Goal: Information Seeking & Learning: Learn about a topic

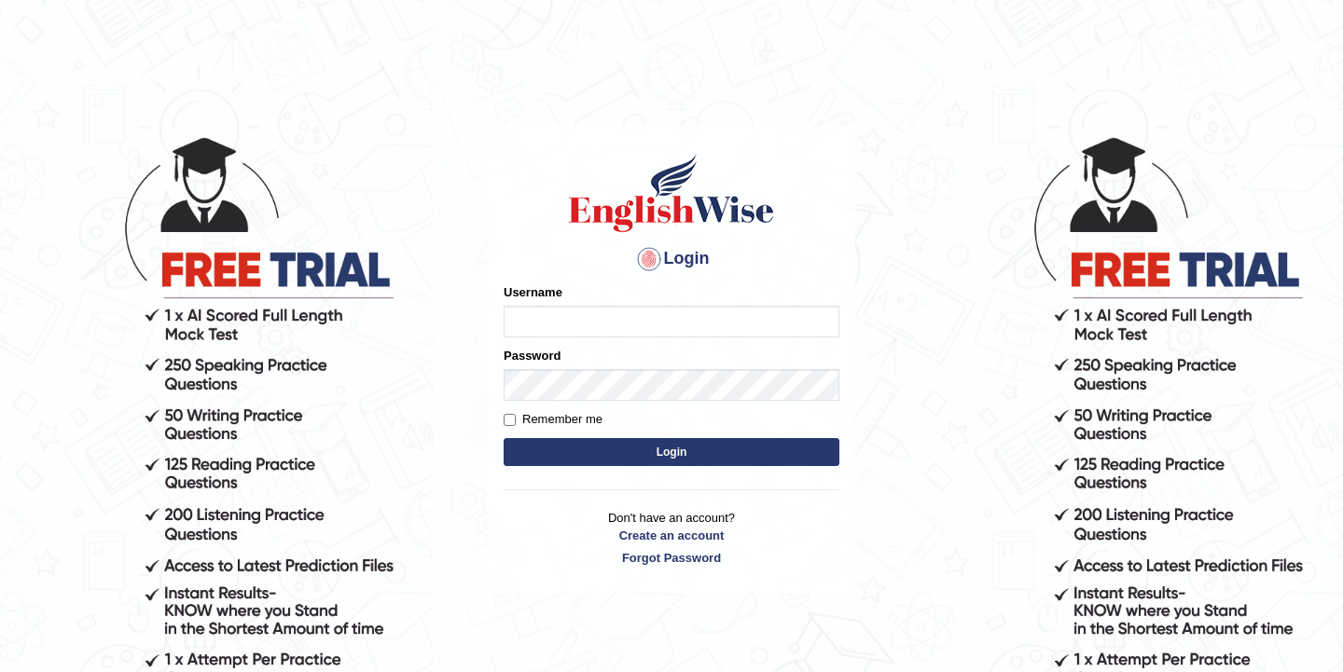
type input "Karma_2025"
click at [580, 449] on button "Login" at bounding box center [672, 452] width 336 height 28
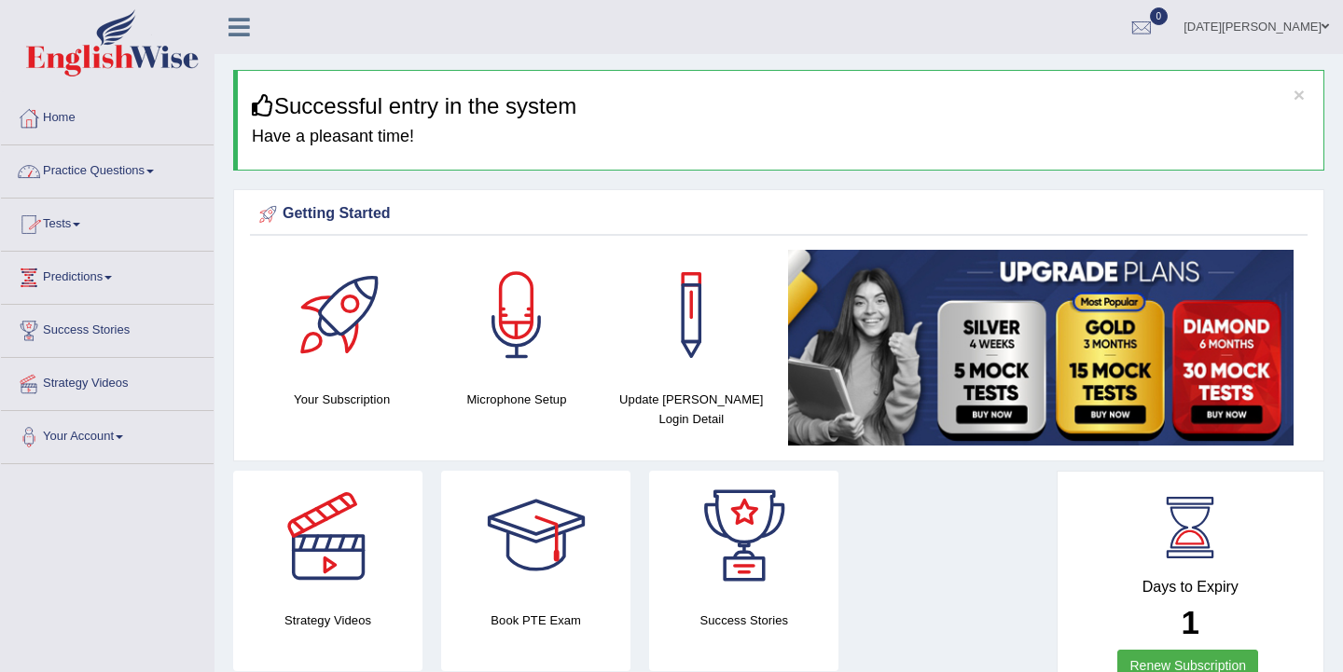
click at [157, 174] on link "Practice Questions" at bounding box center [107, 168] width 213 height 47
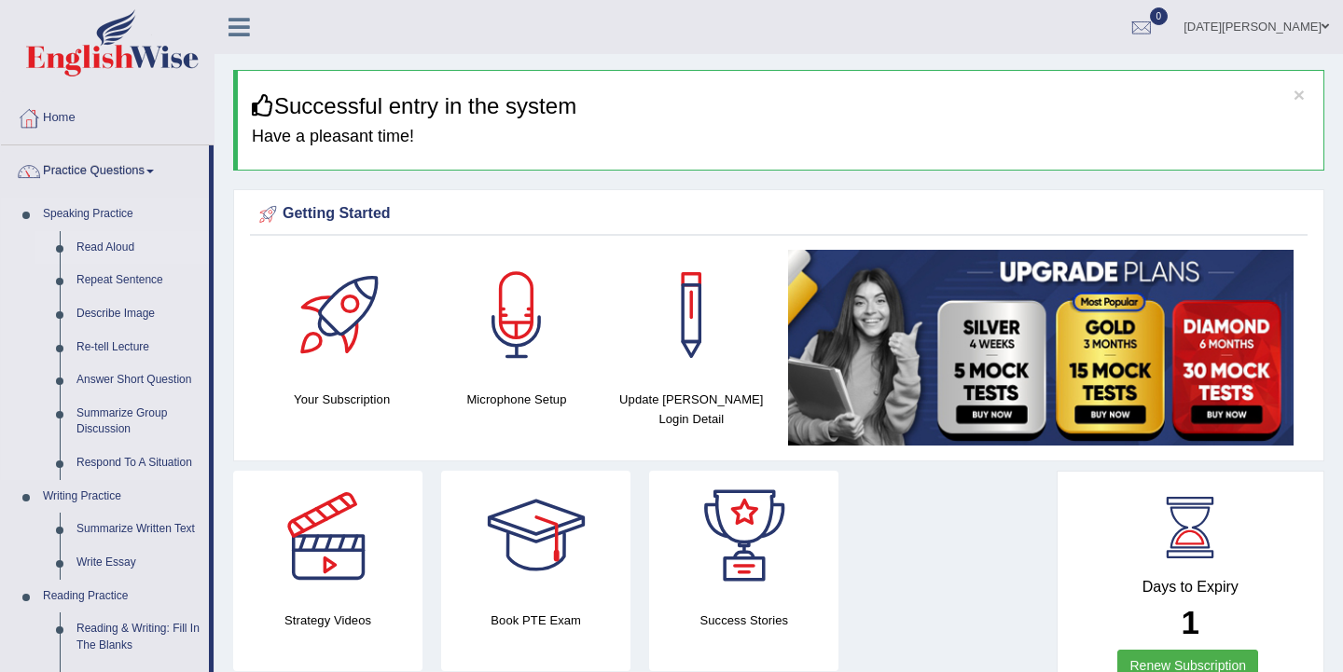
click at [120, 250] on link "Read Aloud" at bounding box center [138, 248] width 141 height 34
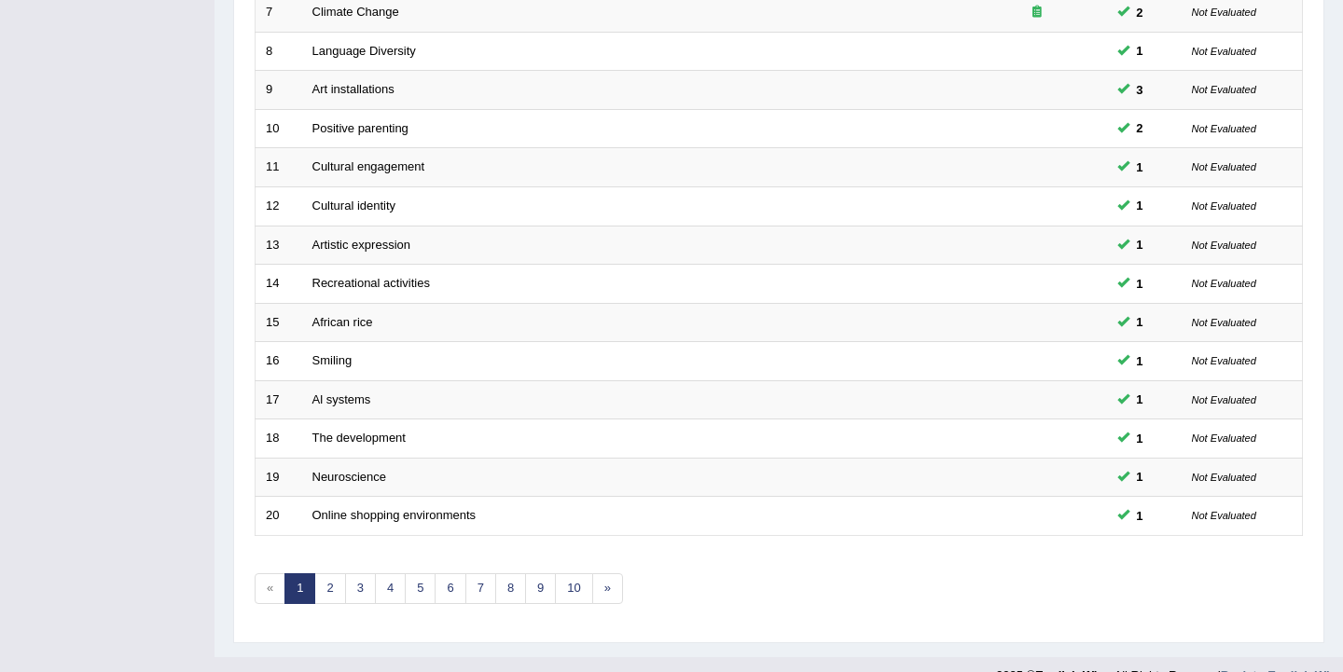
scroll to position [562, 0]
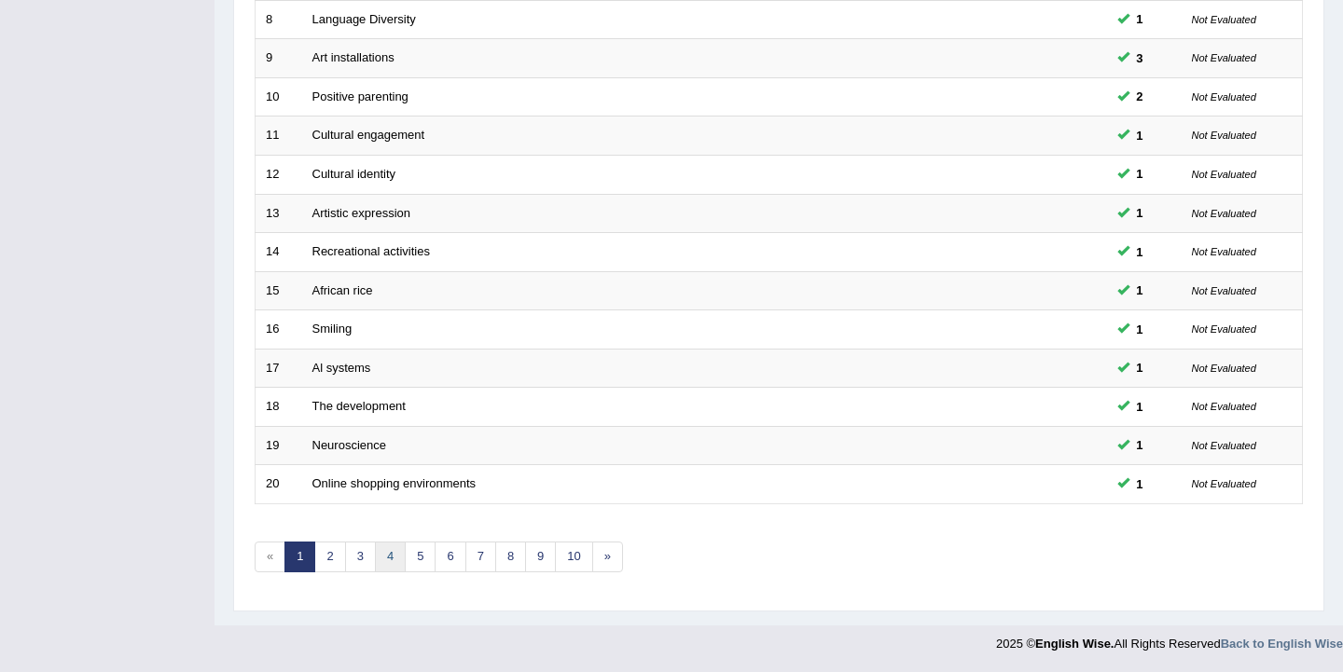
click at [385, 567] on link "4" at bounding box center [390, 557] width 31 height 31
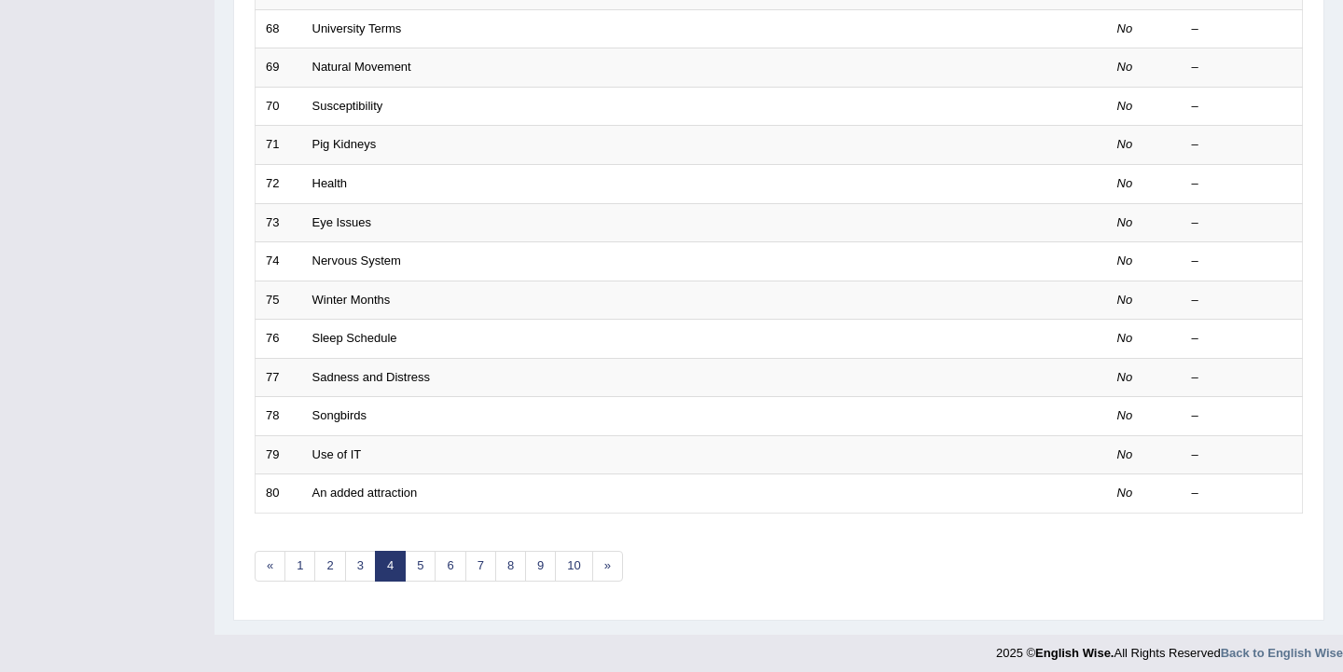
scroll to position [562, 0]
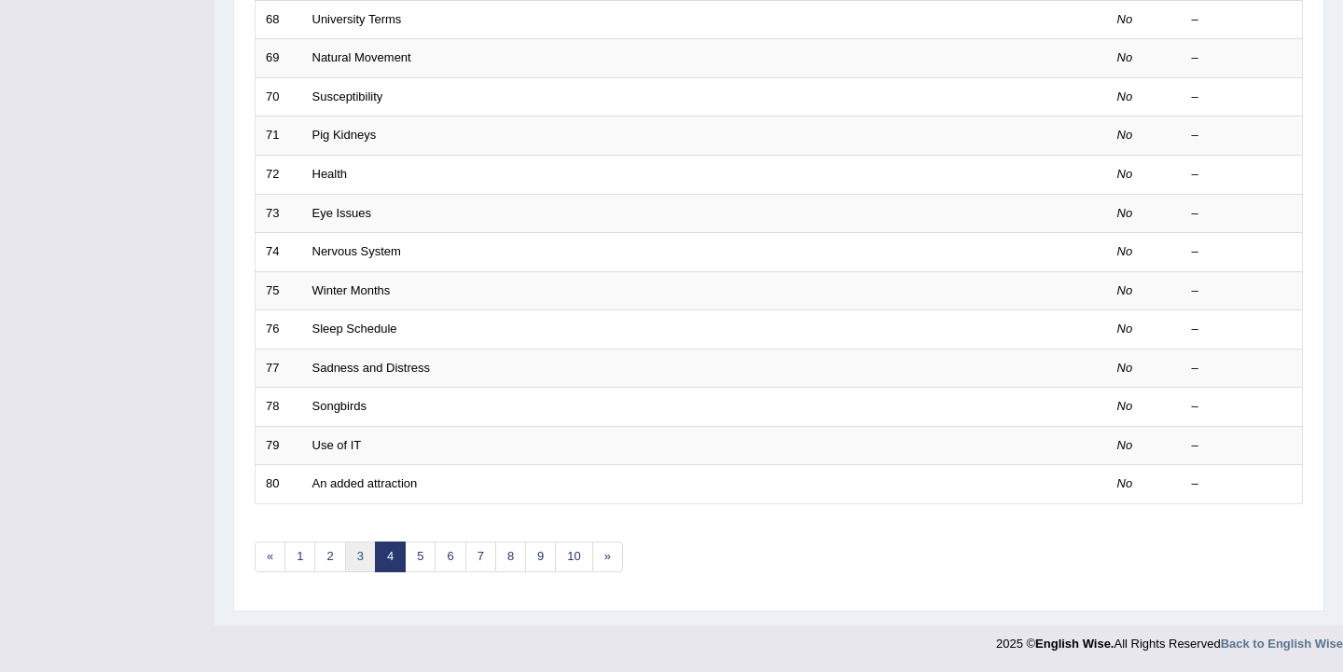
click at [358, 555] on link "3" at bounding box center [360, 557] width 31 height 31
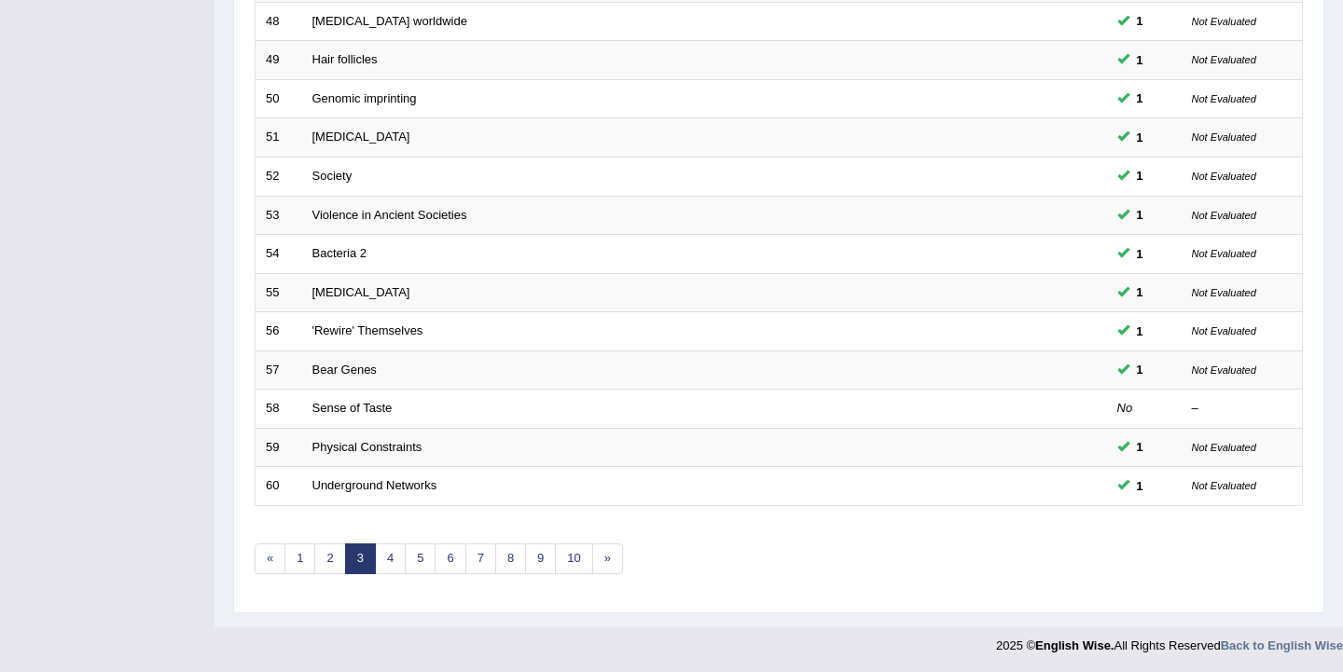
scroll to position [562, 0]
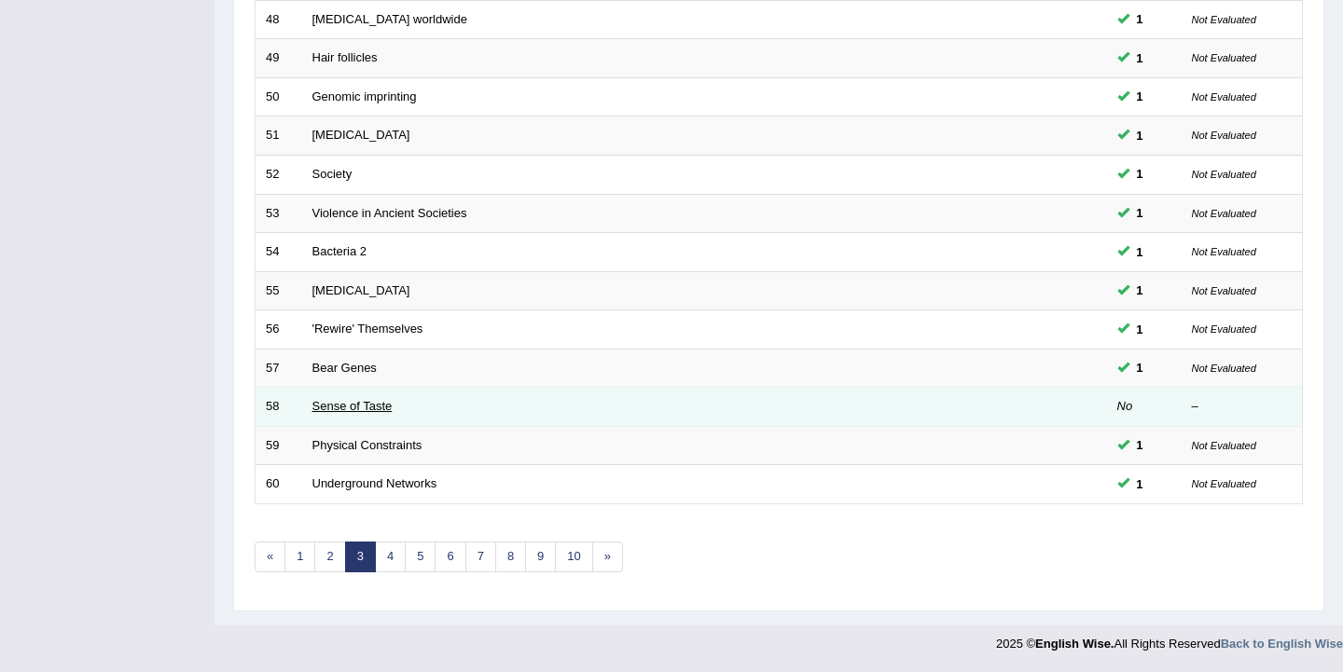
click at [370, 404] on link "Sense of Taste" at bounding box center [352, 406] width 80 height 14
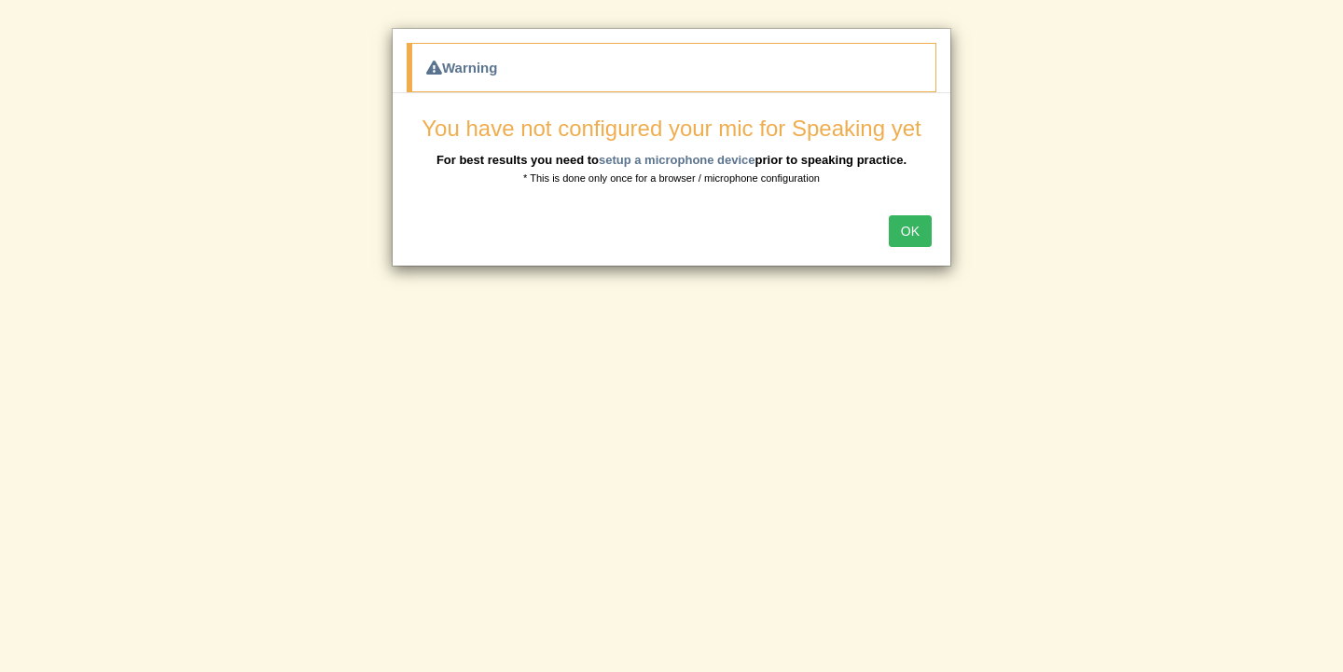
click at [907, 238] on button "OK" at bounding box center [910, 231] width 43 height 32
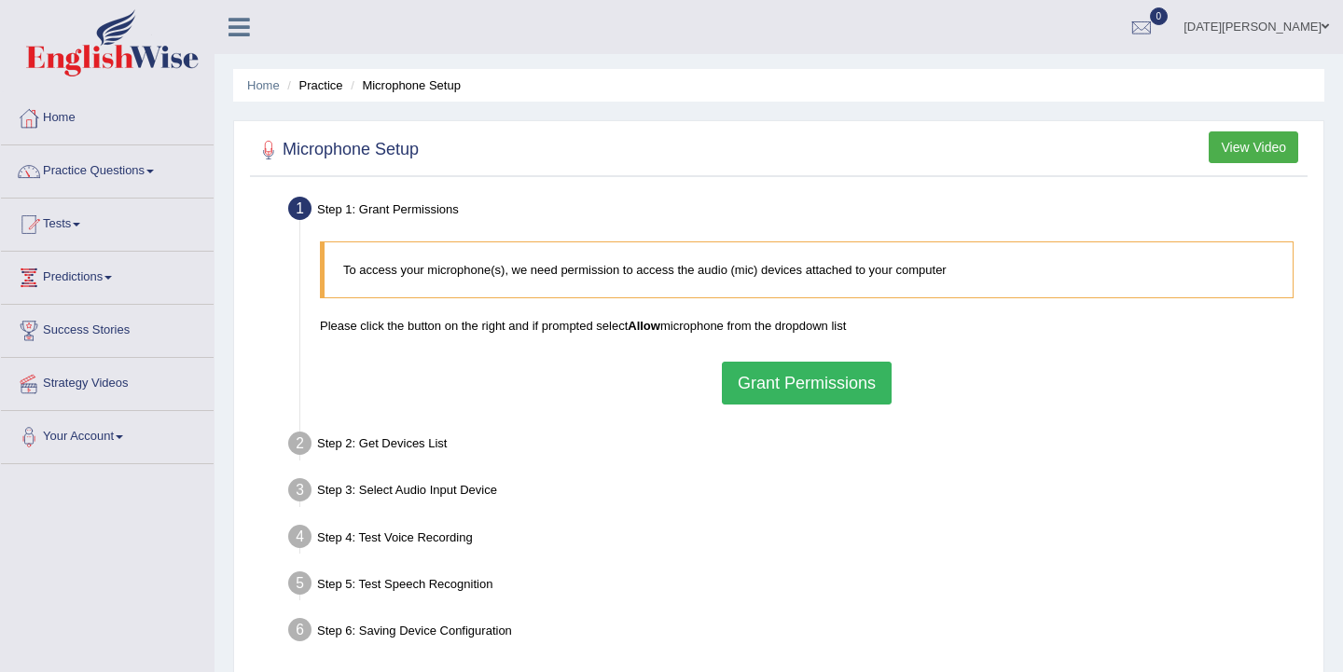
click at [833, 395] on button "Grant Permissions" at bounding box center [807, 383] width 170 height 43
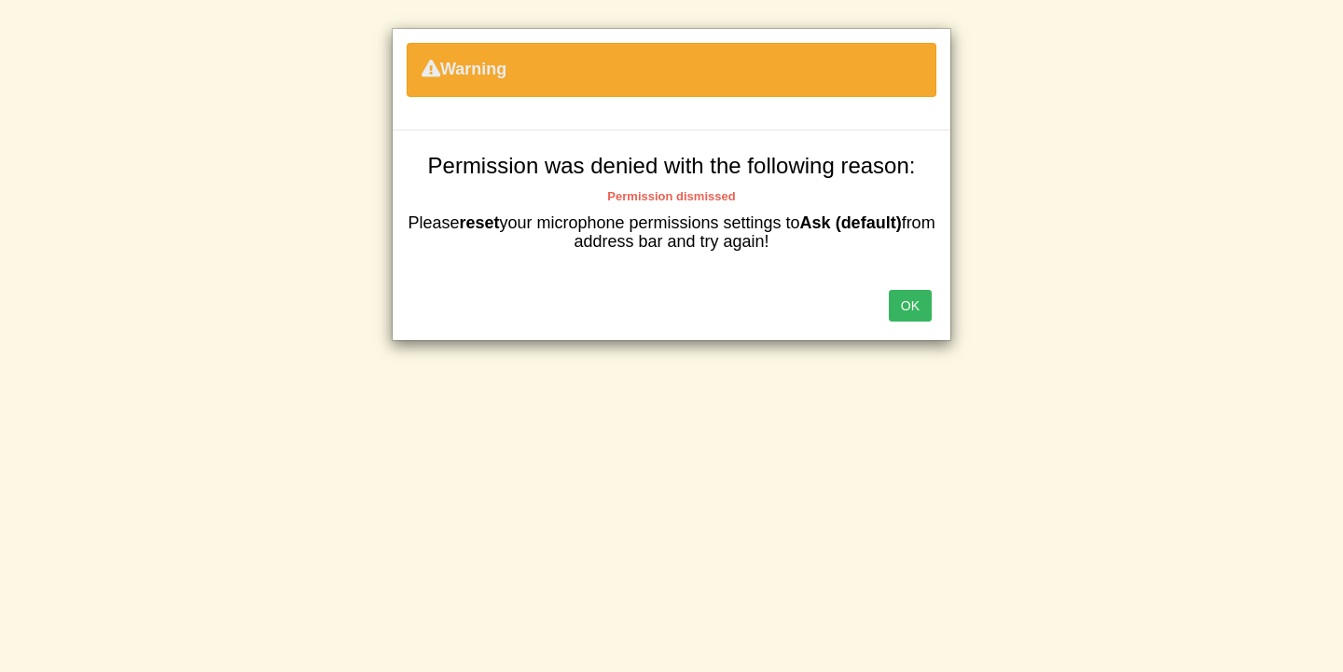
click at [911, 312] on button "OK" at bounding box center [910, 306] width 43 height 32
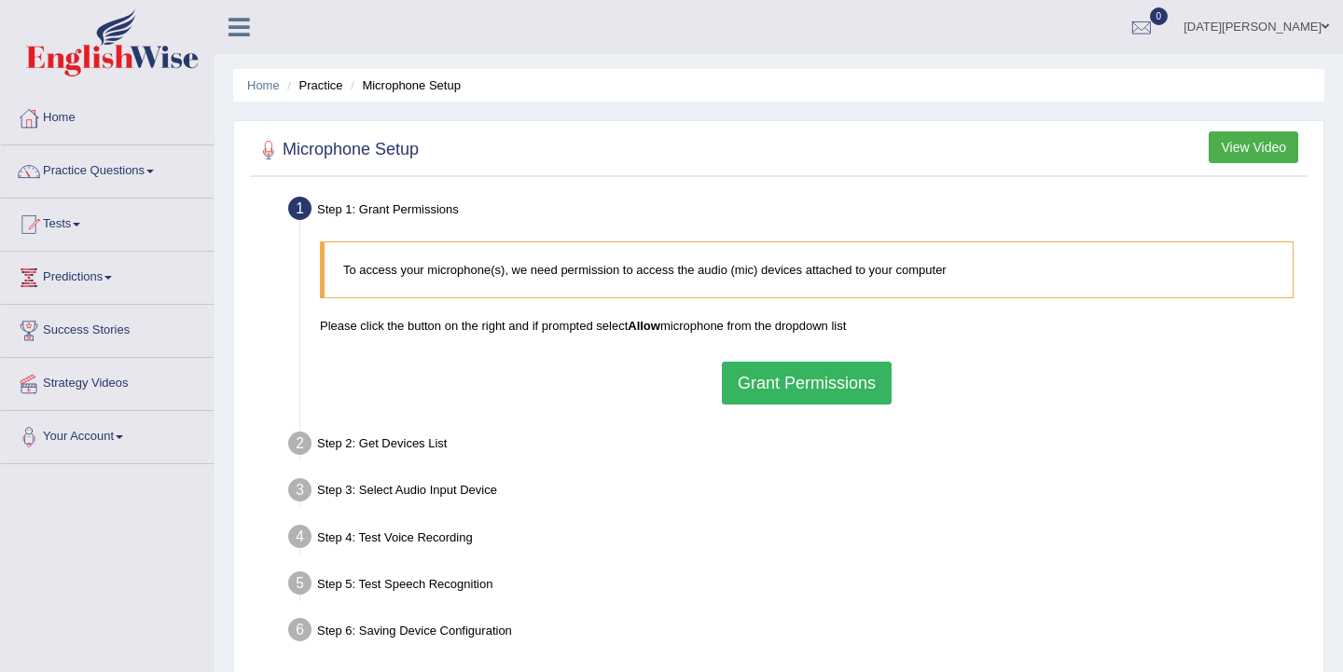
click at [795, 391] on button "Grant Permissions" at bounding box center [807, 383] width 170 height 43
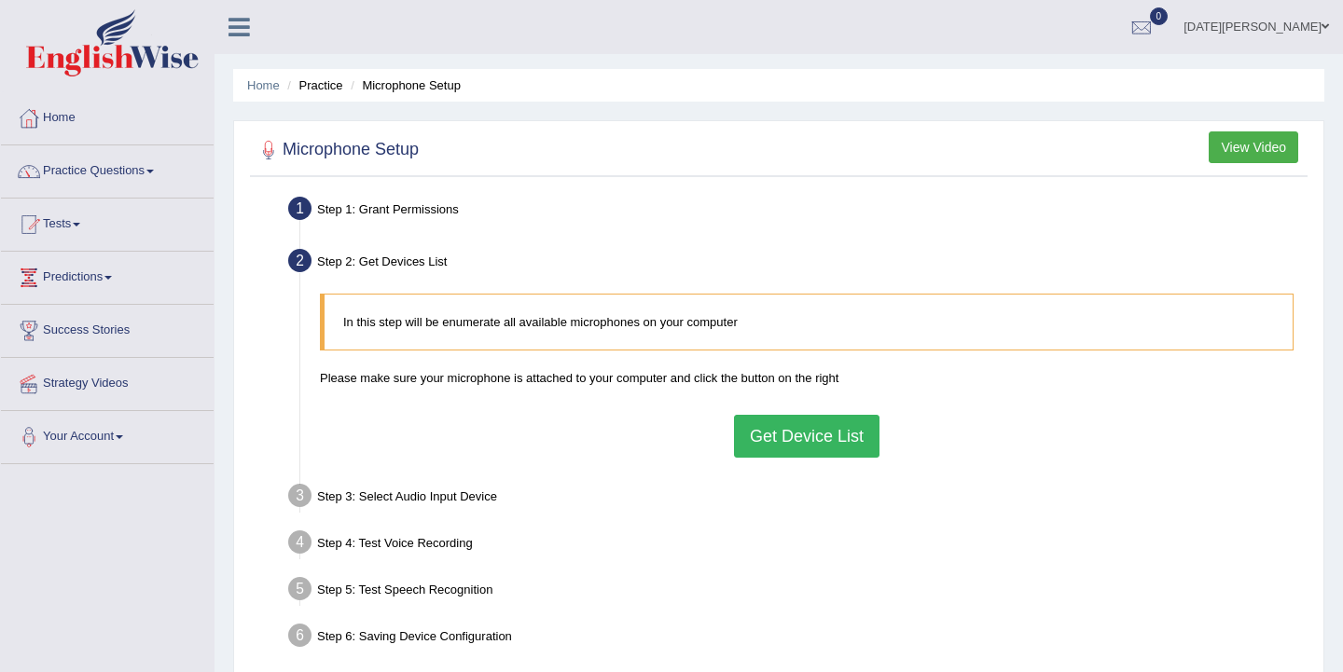
click at [768, 441] on button "Get Device List" at bounding box center [806, 436] width 145 height 43
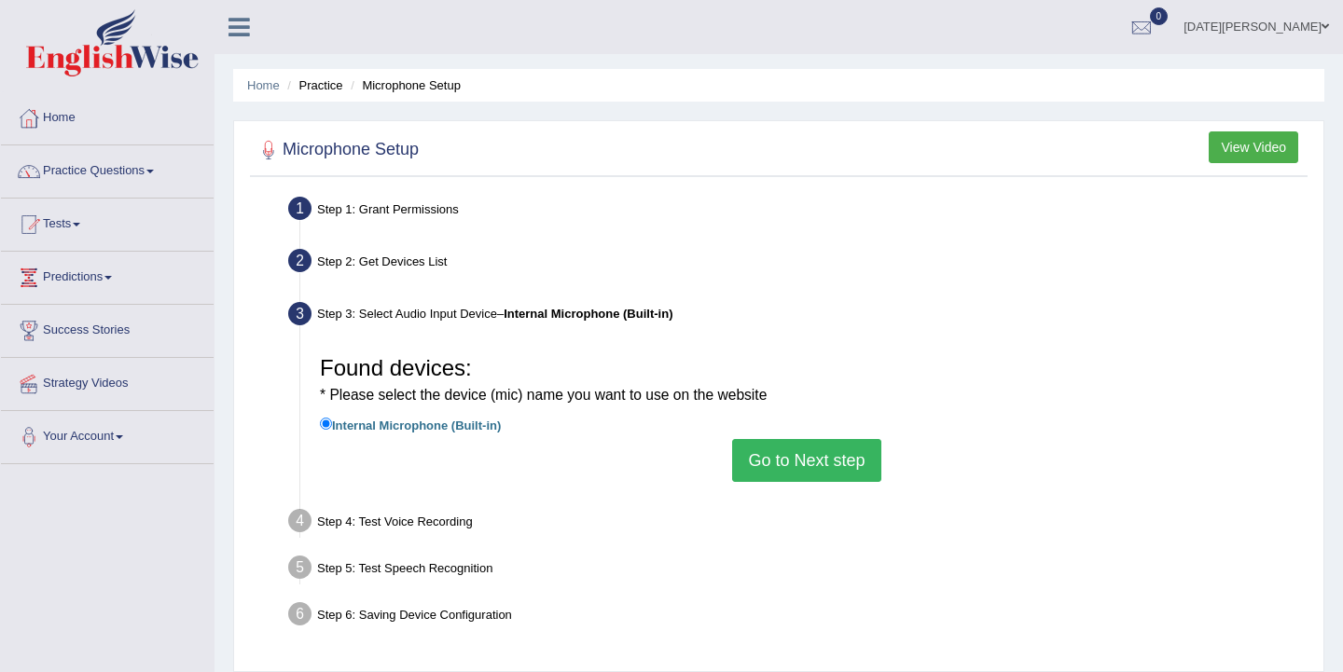
click at [776, 462] on button "Go to Next step" at bounding box center [806, 460] width 148 height 43
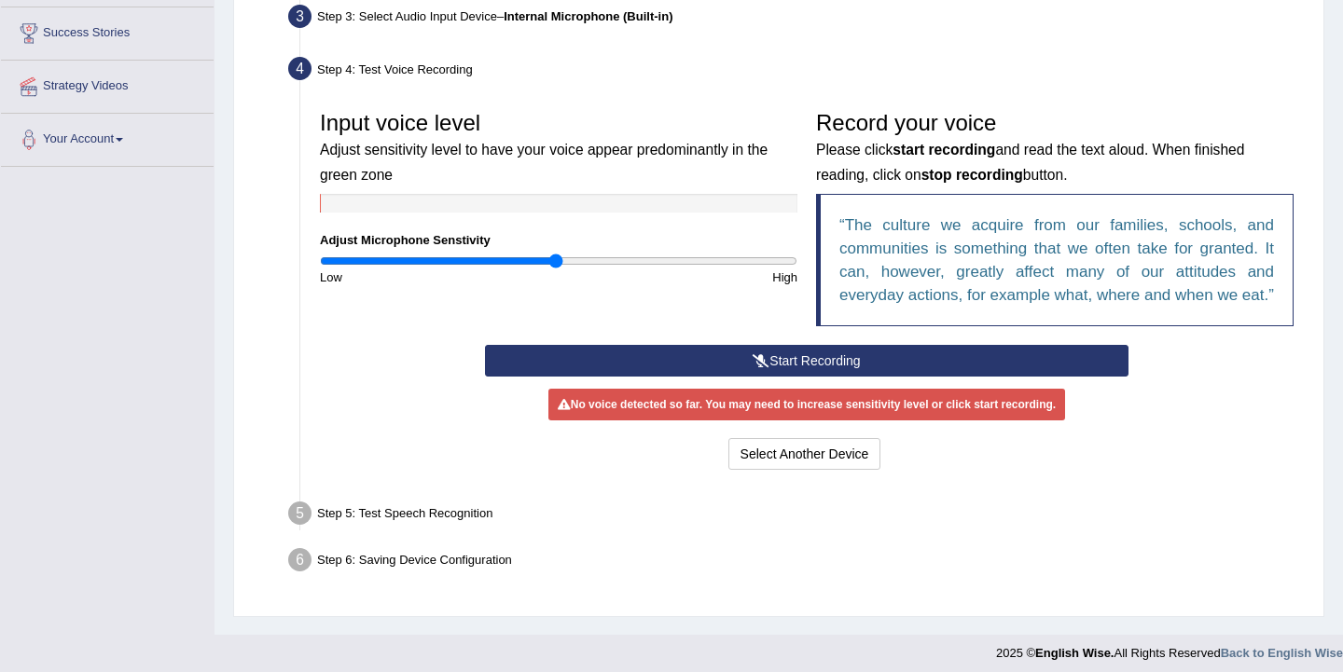
scroll to position [298, 0]
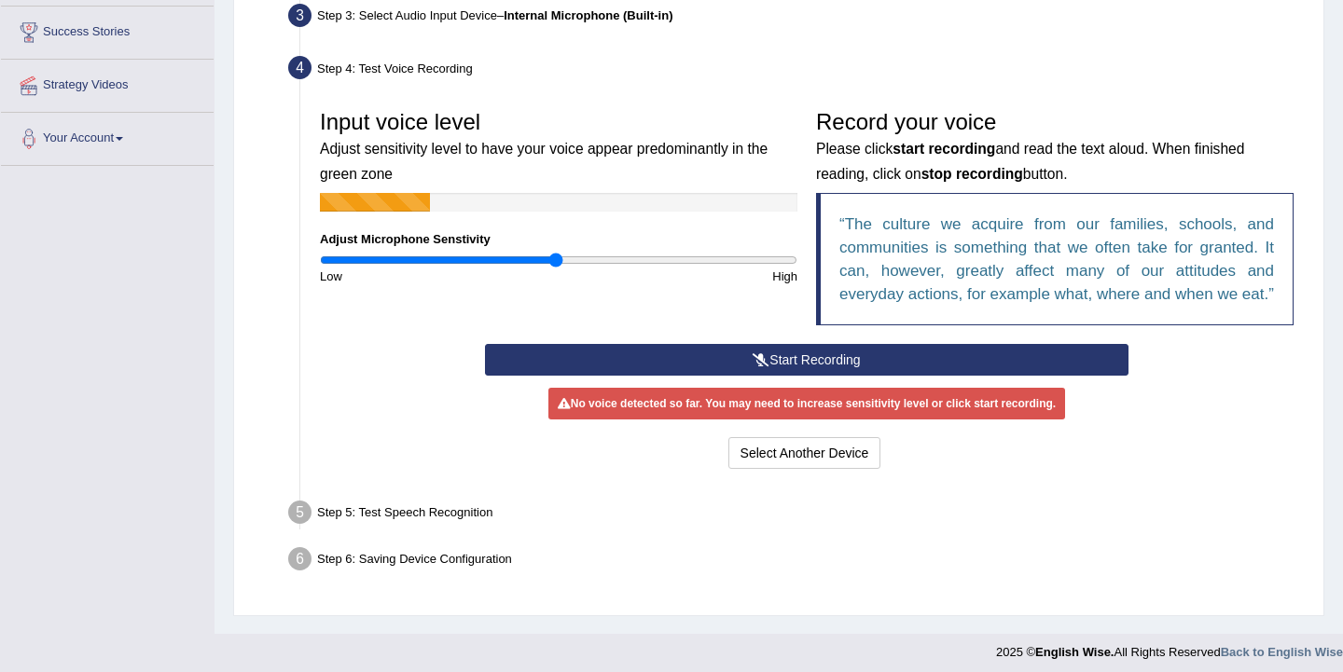
click at [777, 376] on button "Start Recording" at bounding box center [806, 360] width 643 height 32
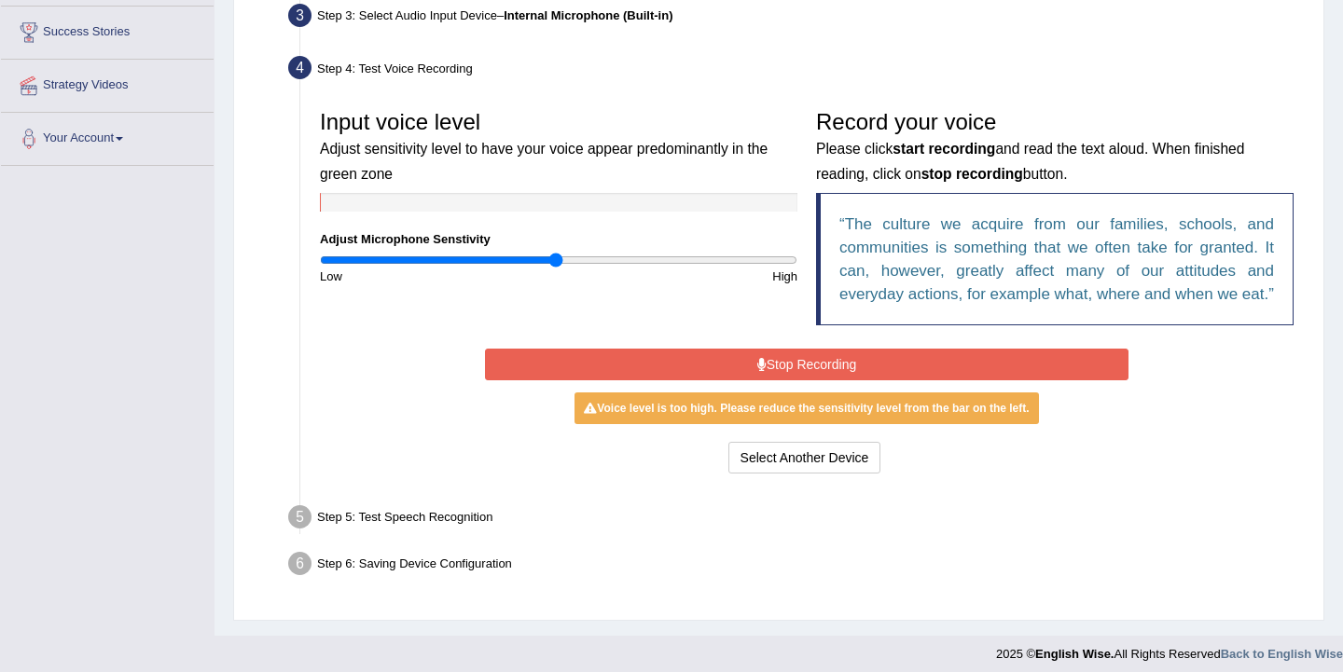
click at [850, 380] on button "Stop Recording" at bounding box center [806, 365] width 643 height 32
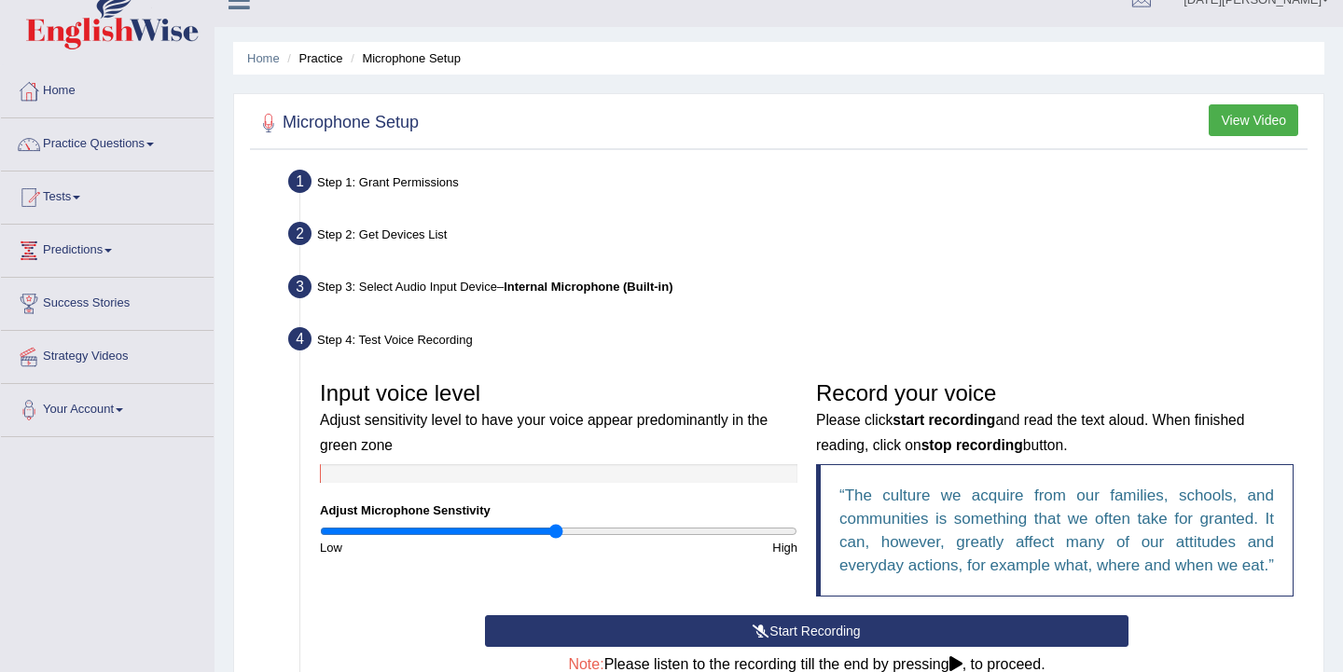
scroll to position [0, 0]
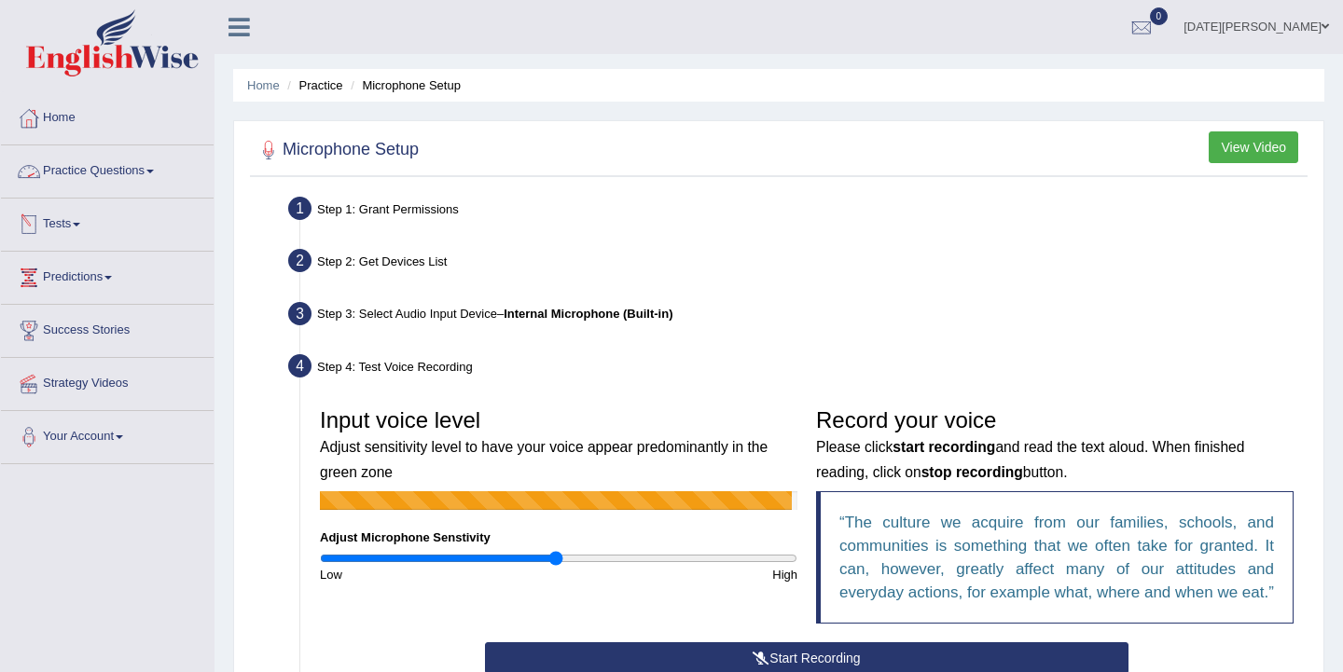
click at [154, 173] on link "Practice Questions" at bounding box center [107, 168] width 213 height 47
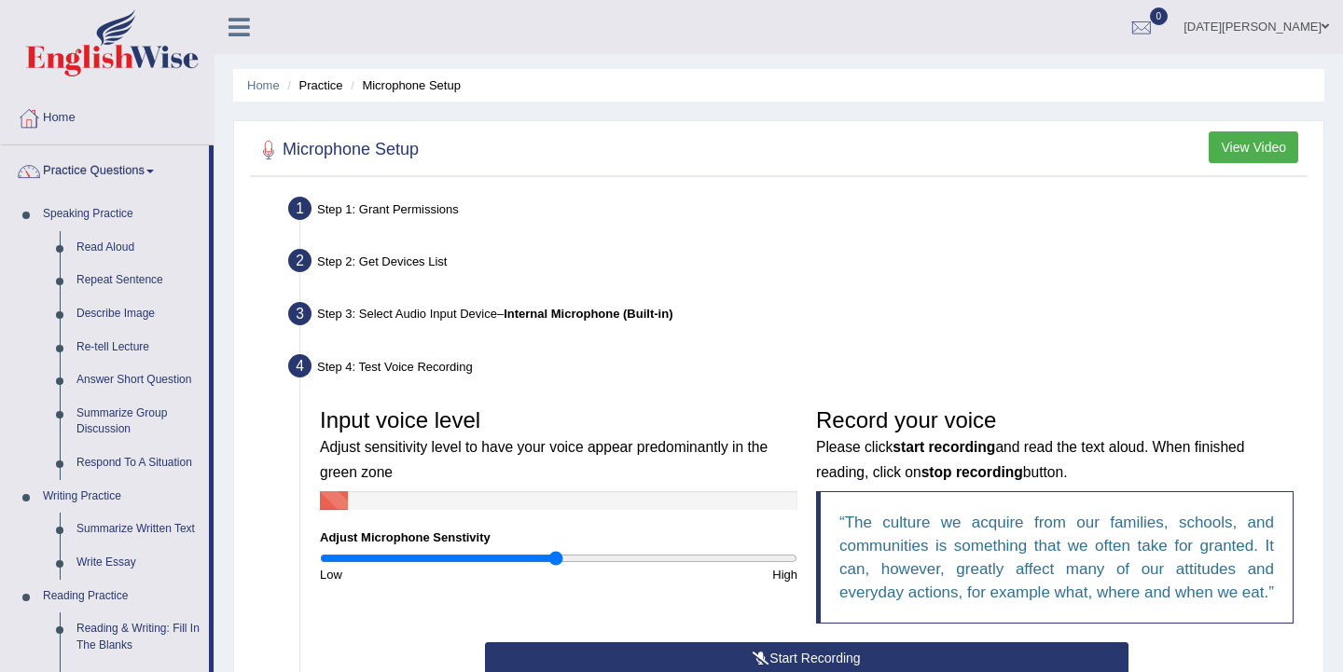
click at [226, 331] on div "Home Practice Microphone Setup You have already completed the setup earlier wit…" at bounding box center [778, 509] width 1128 height 1019
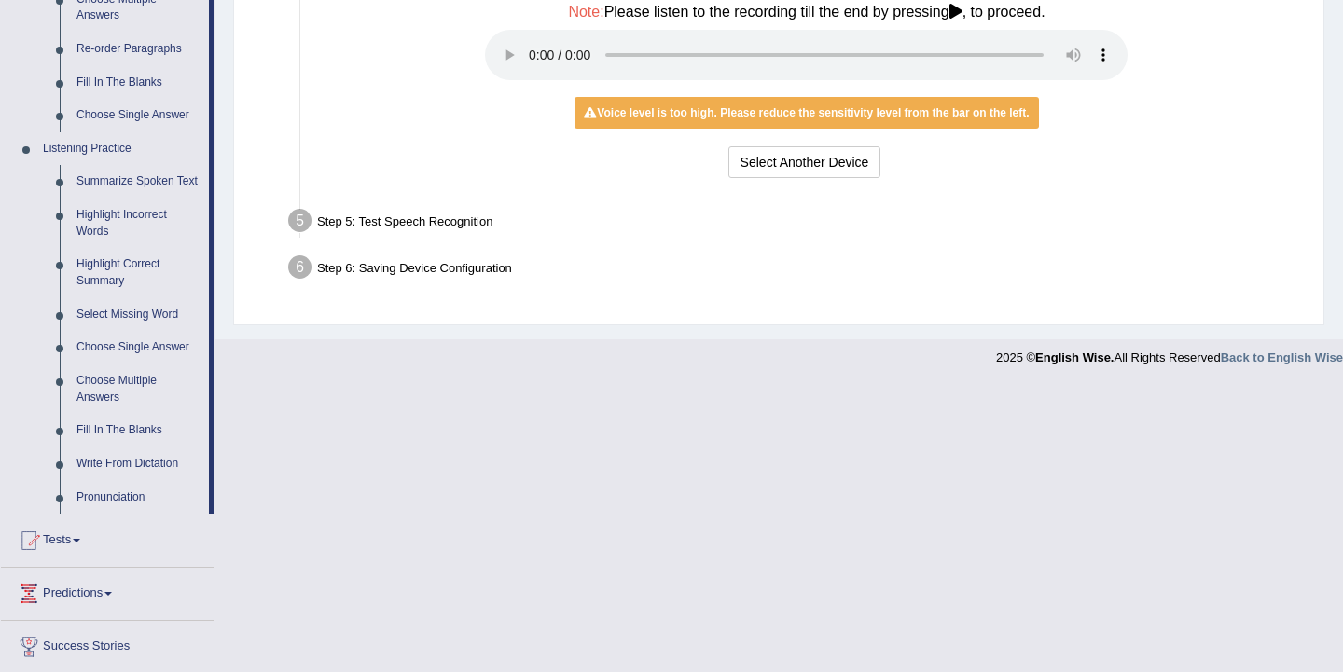
scroll to position [709, 0]
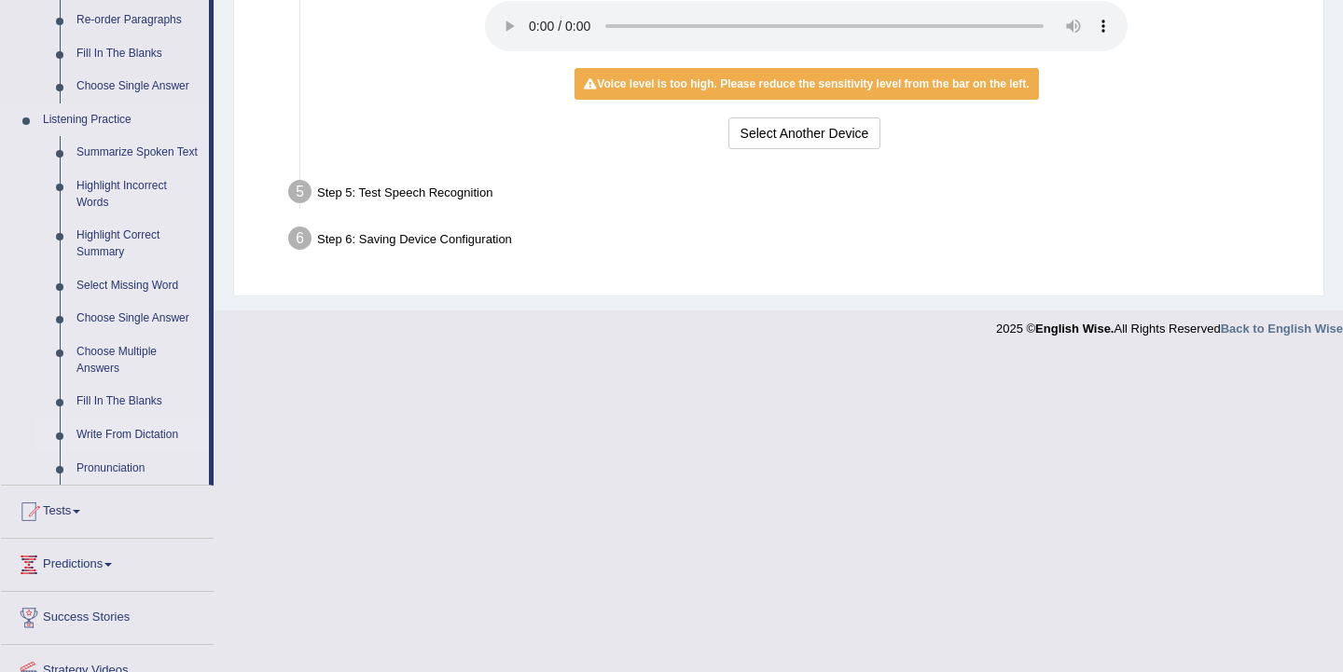
click at [119, 450] on link "Write From Dictation" at bounding box center [138, 436] width 141 height 34
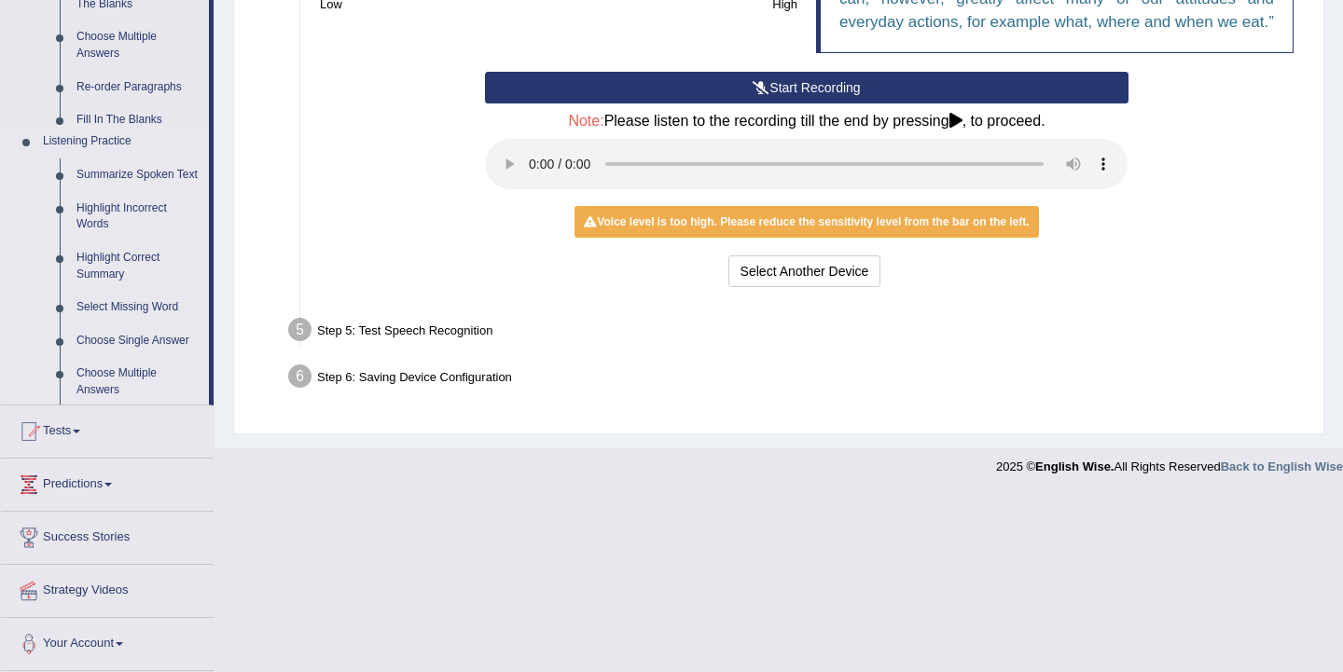
scroll to position [379, 0]
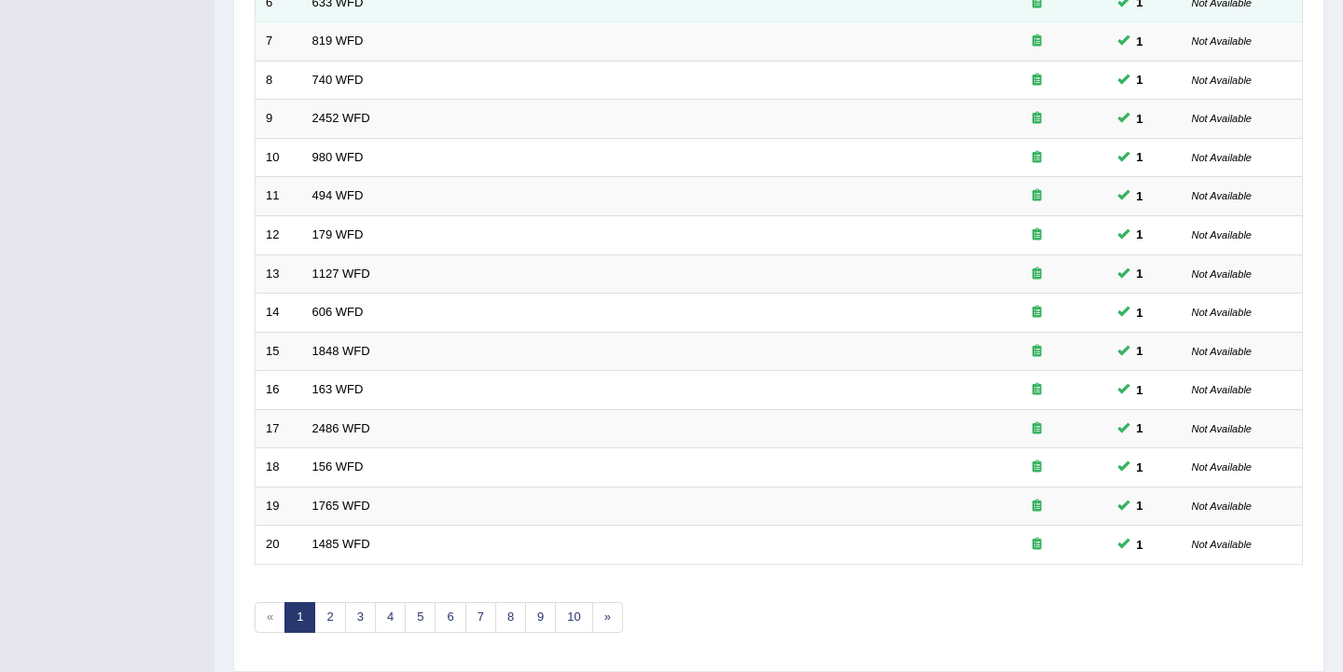
scroll to position [562, 0]
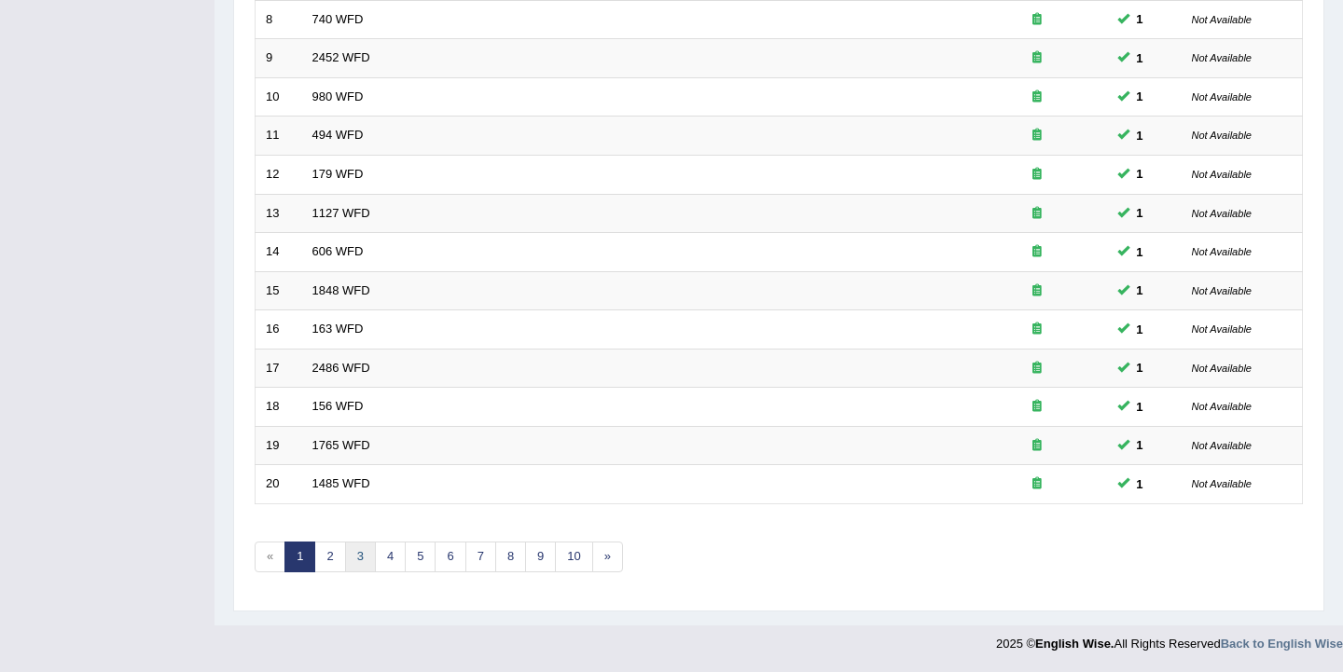
click at [360, 556] on link "3" at bounding box center [360, 557] width 31 height 31
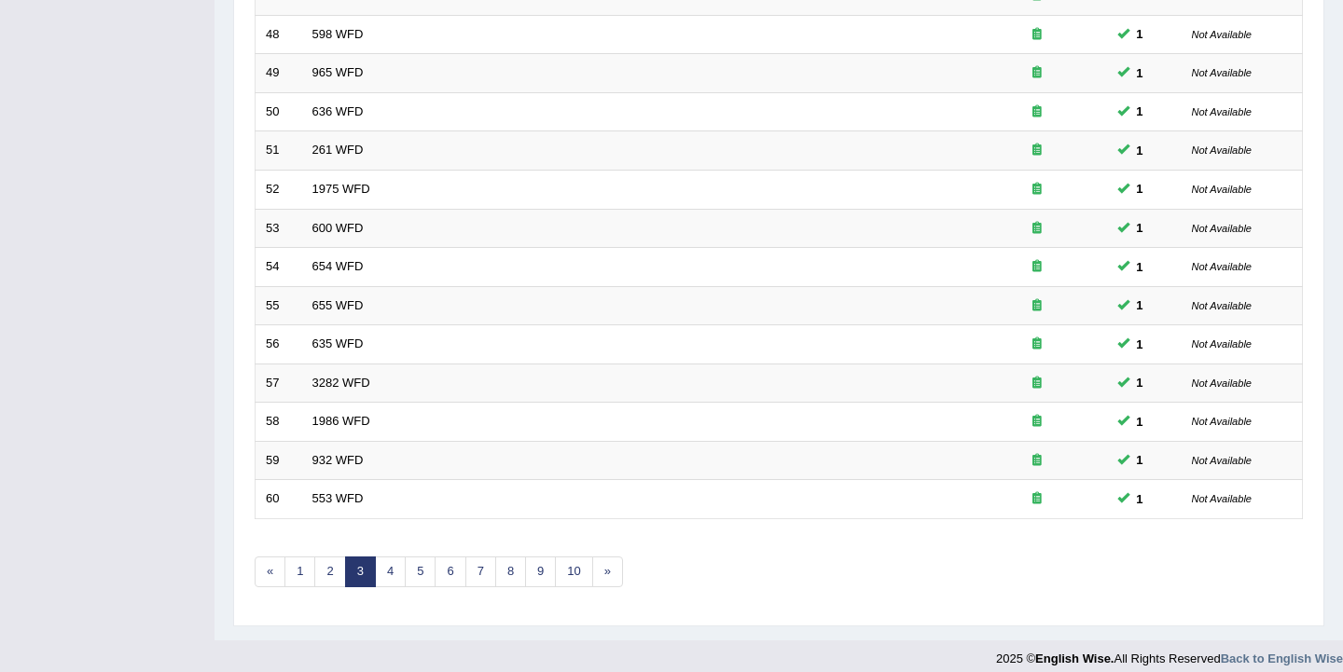
scroll to position [562, 0]
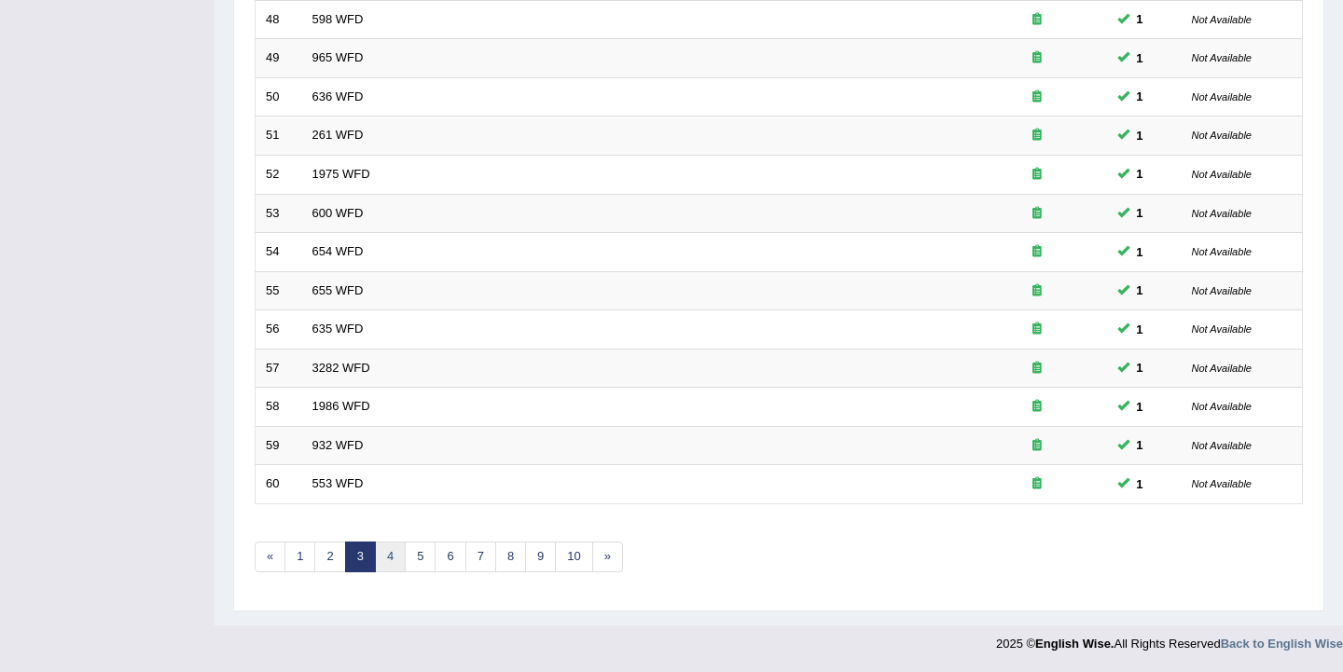
click at [393, 556] on link "4" at bounding box center [390, 557] width 31 height 31
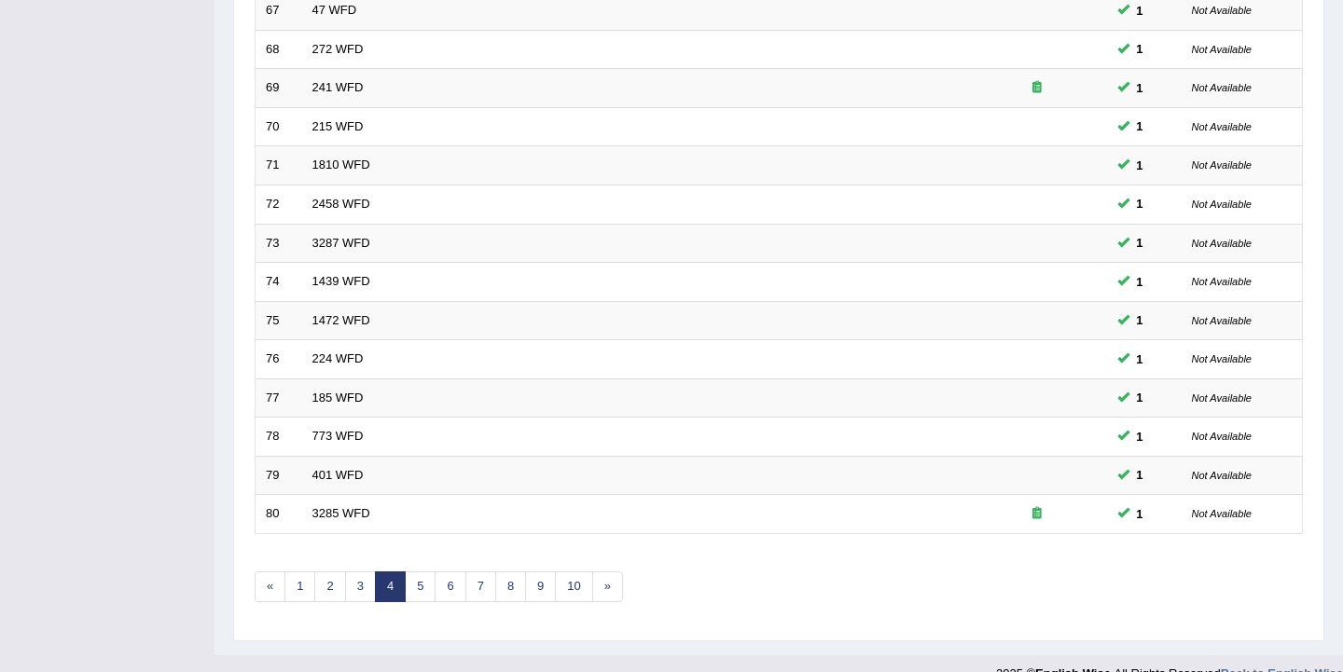
scroll to position [562, 0]
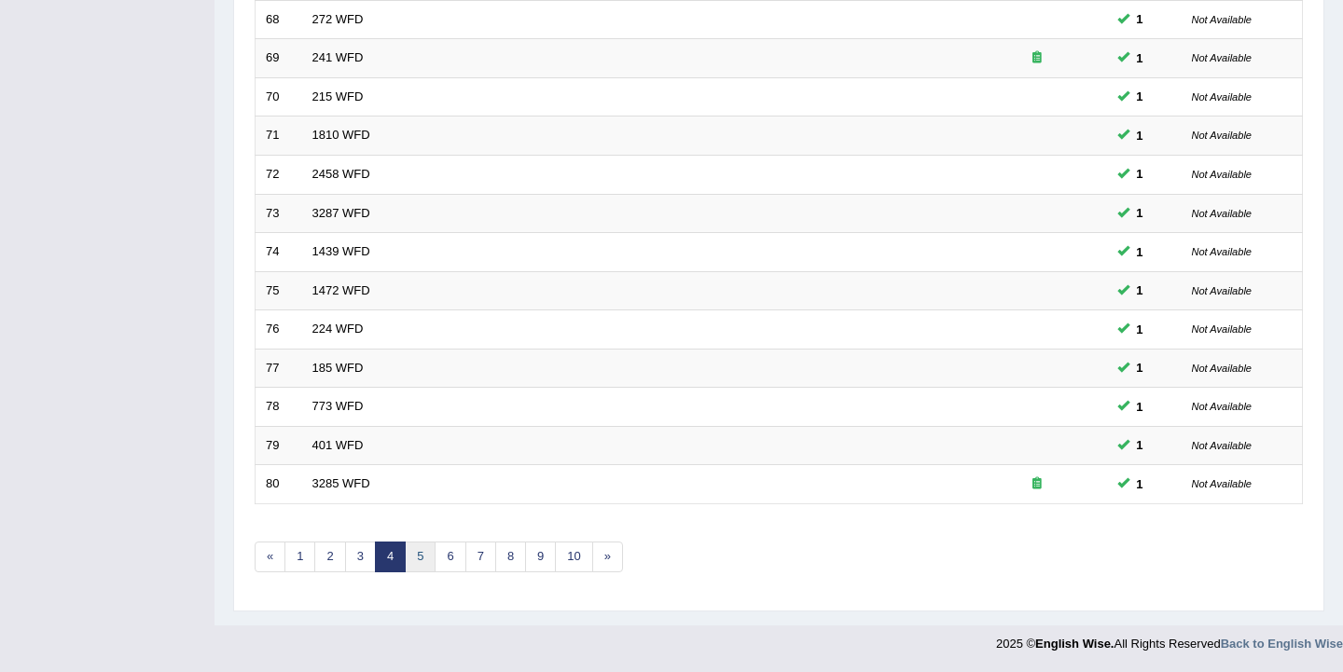
click at [413, 560] on link "5" at bounding box center [420, 557] width 31 height 31
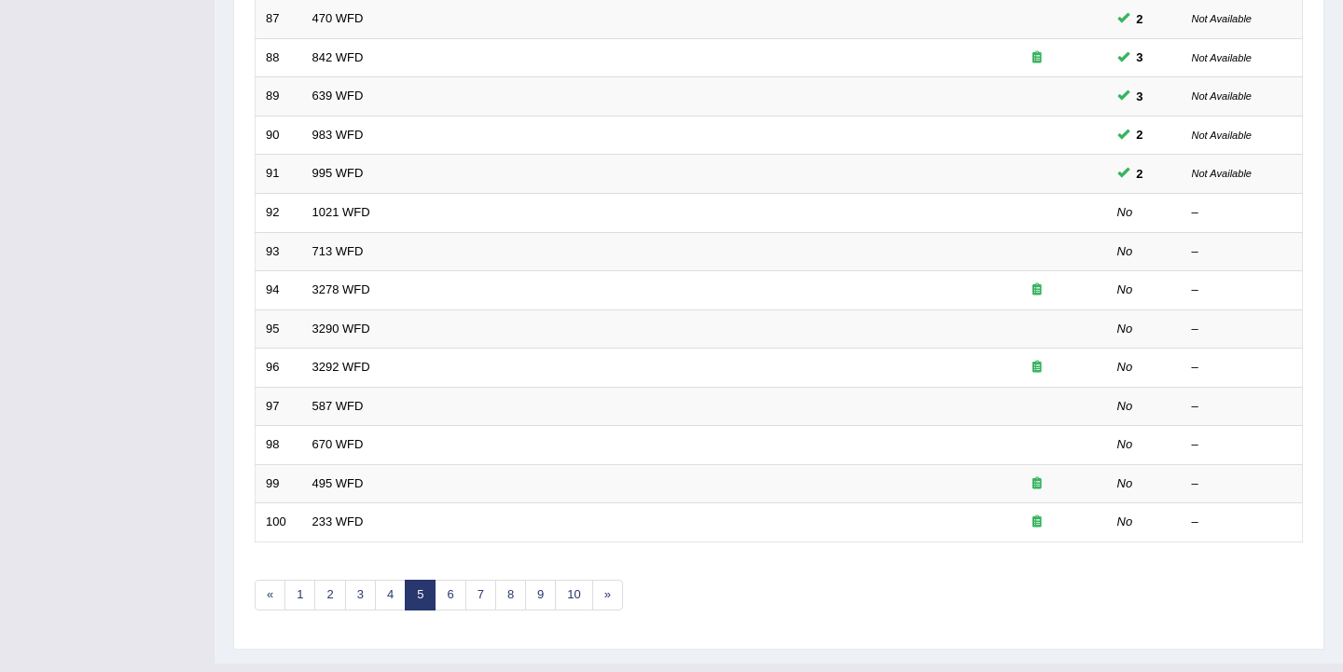
scroll to position [562, 0]
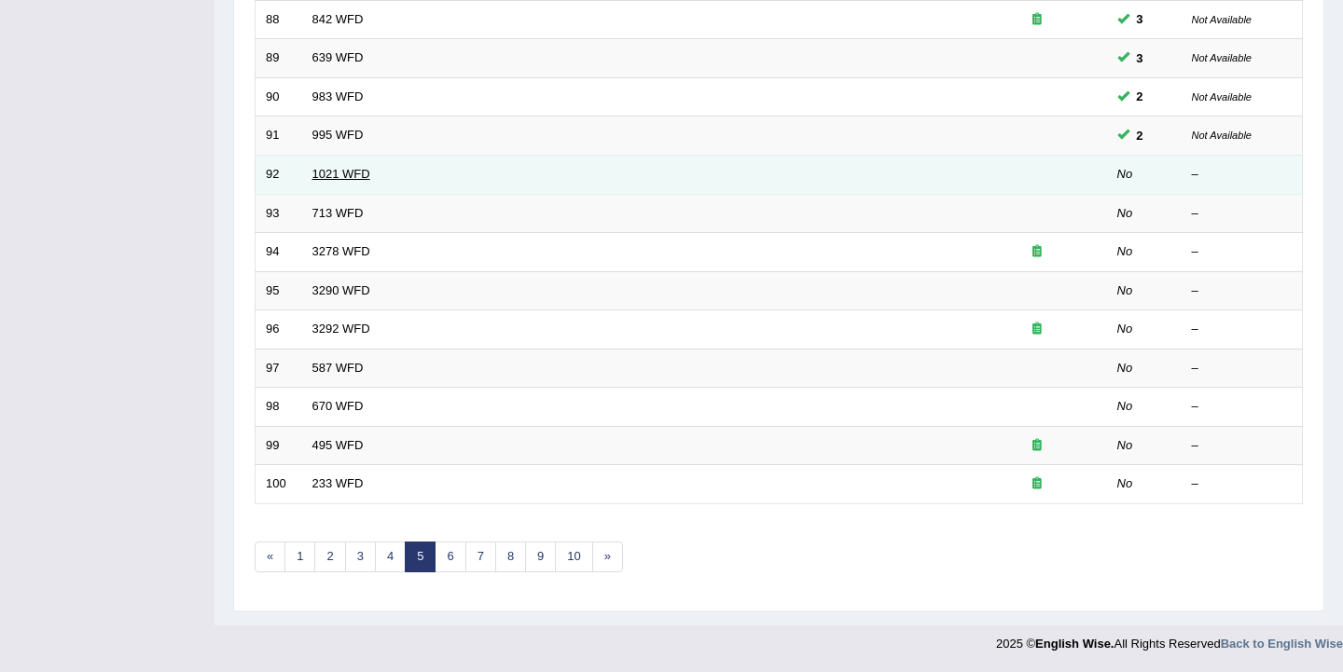
click at [337, 167] on link "1021 WFD" at bounding box center [341, 174] width 58 height 14
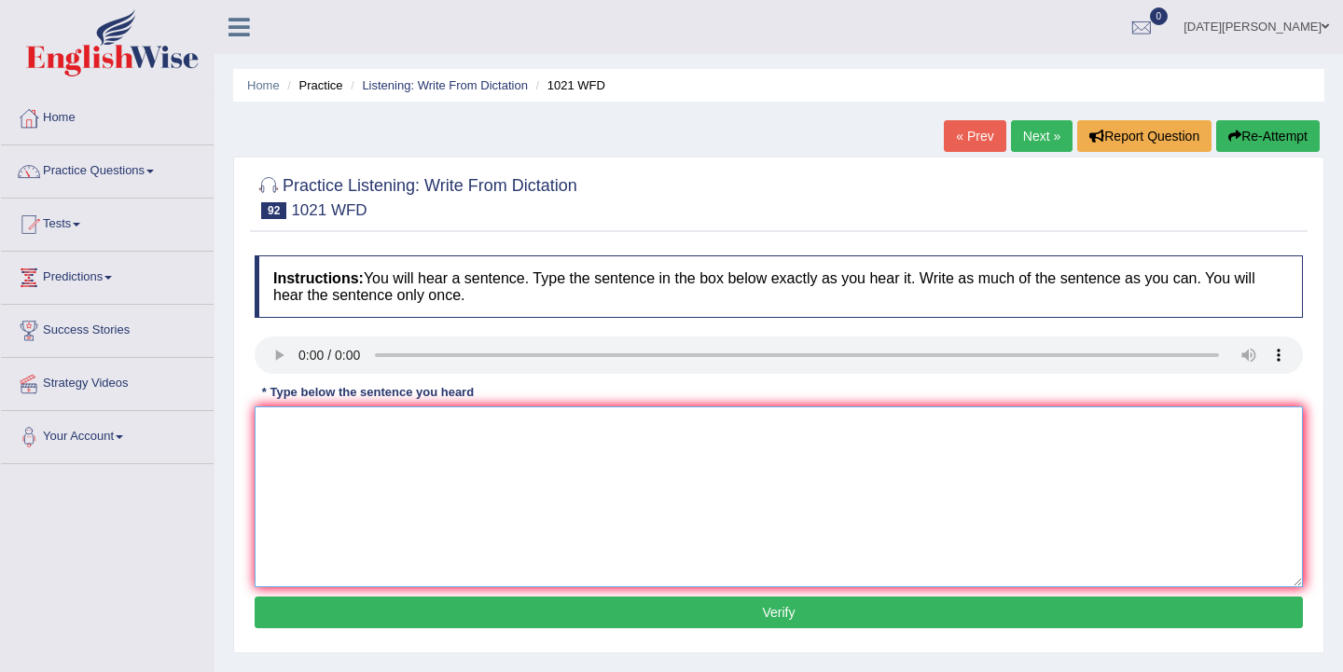
click at [433, 469] on textarea at bounding box center [779, 497] width 1048 height 181
click at [154, 172] on span at bounding box center [149, 172] width 7 height 4
